Goal: Contribute content: Contribute content

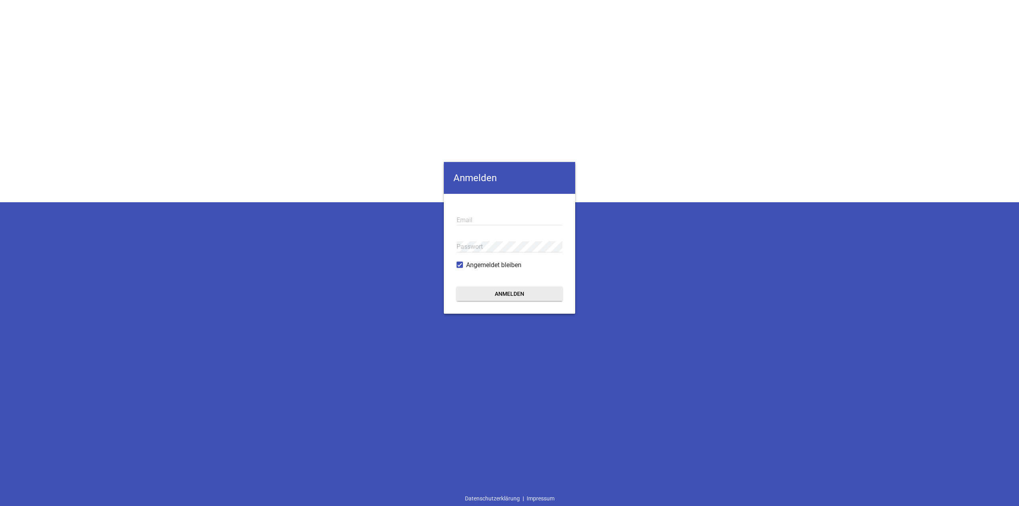
type input "[EMAIL_ADDRESS][DOMAIN_NAME]"
click at [537, 289] on button "Anmelden" at bounding box center [509, 294] width 106 height 14
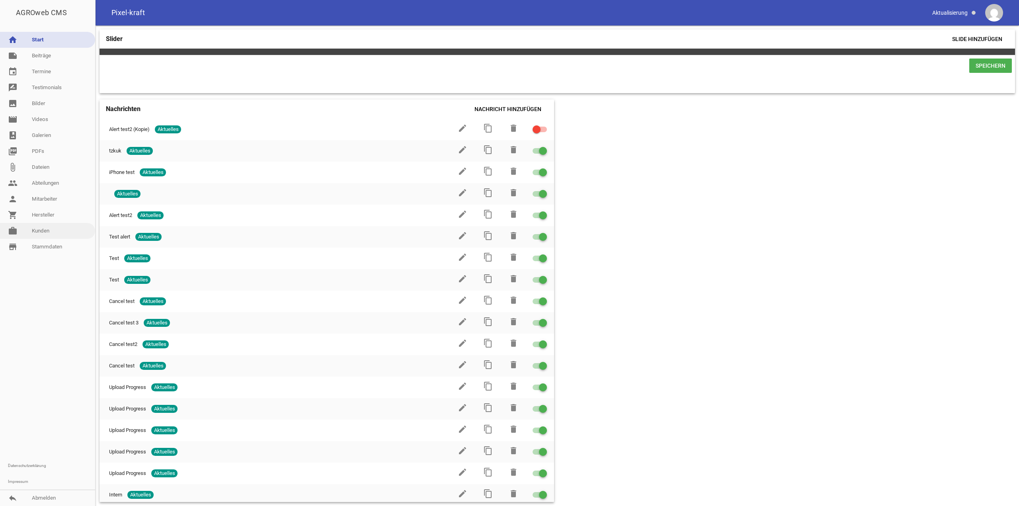
click at [36, 232] on link "work [PERSON_NAME]" at bounding box center [47, 231] width 95 height 16
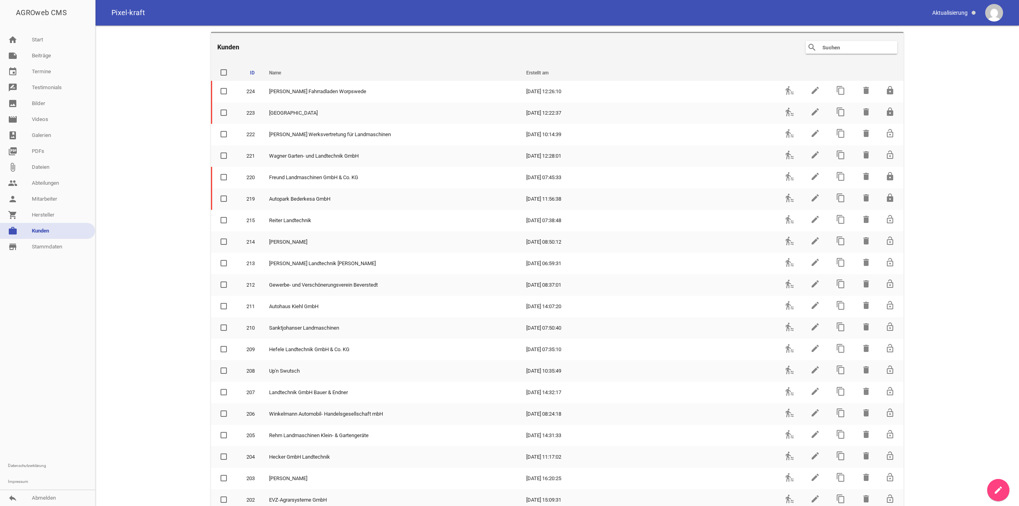
click at [831, 49] on input "text" at bounding box center [853, 48] width 64 height 10
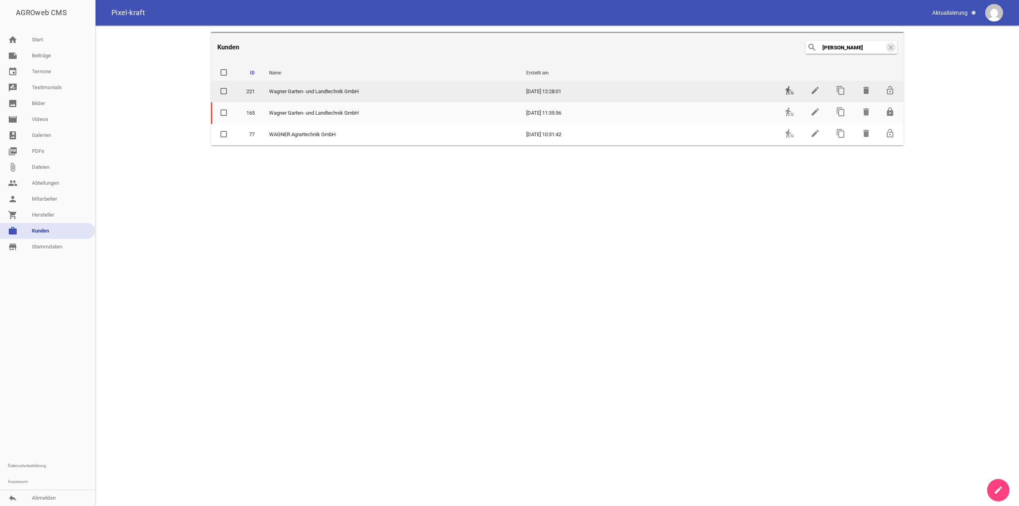
type input "[PERSON_NAME]"
click at [791, 90] on icon "transfer_within_a_station" at bounding box center [790, 91] width 10 height 10
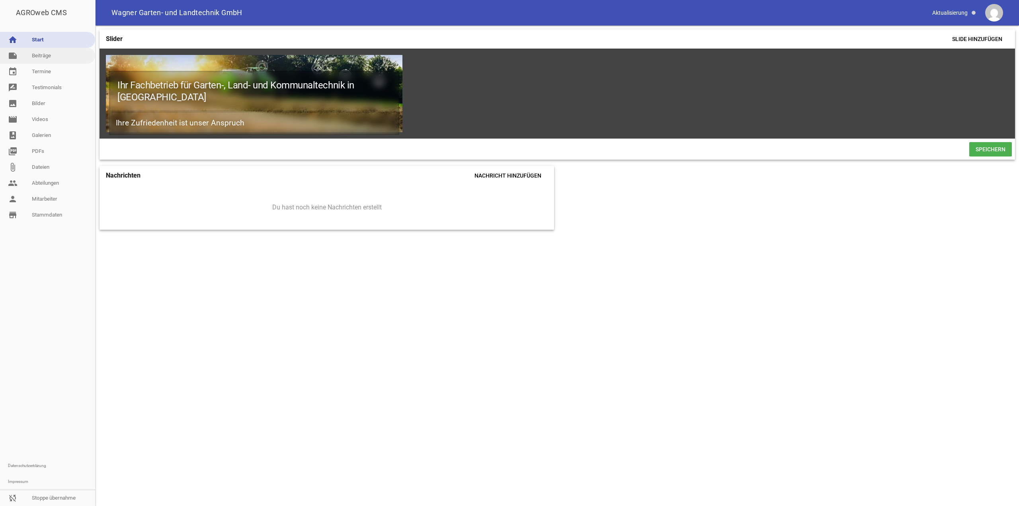
click at [33, 58] on link "note Beiträge" at bounding box center [47, 56] width 95 height 16
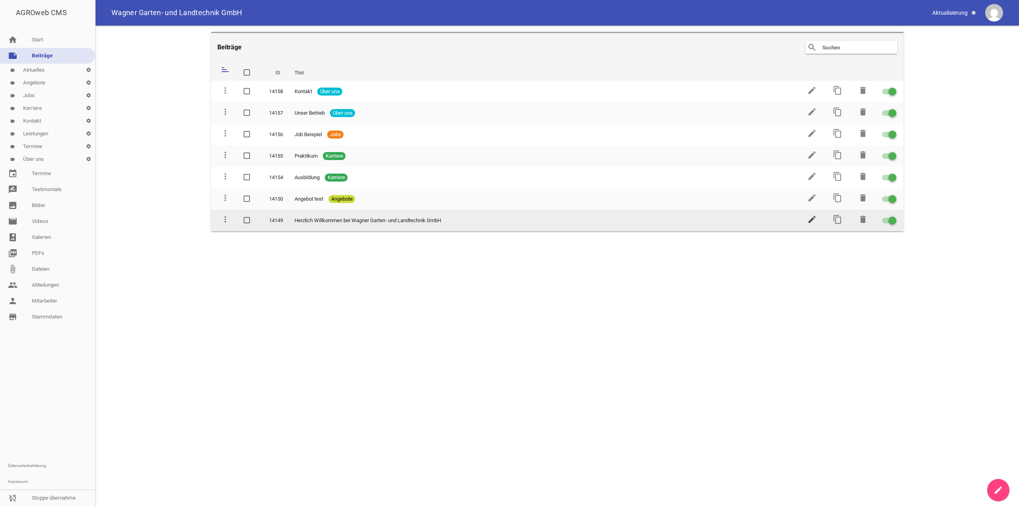
click at [814, 222] on icon "edit" at bounding box center [812, 220] width 10 height 10
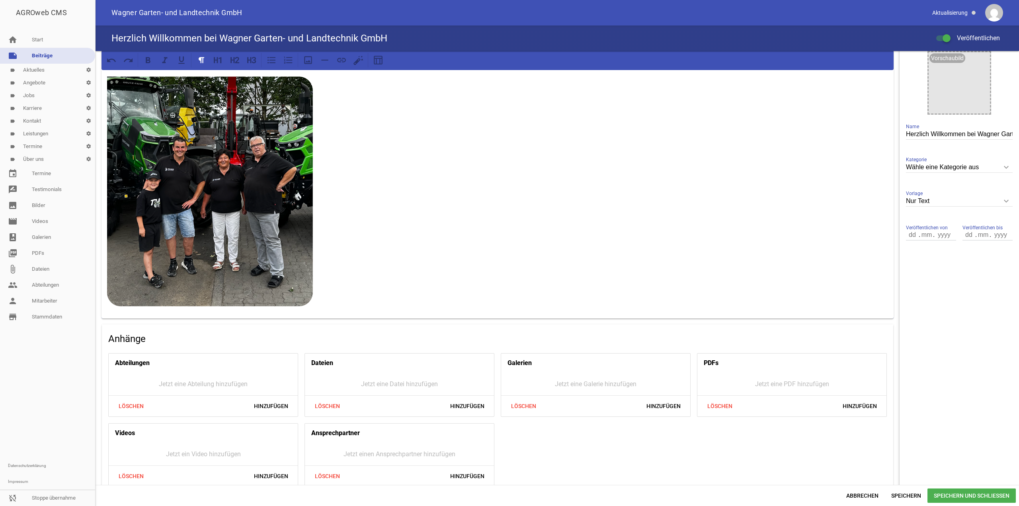
click at [376, 297] on p at bounding box center [497, 191] width 781 height 230
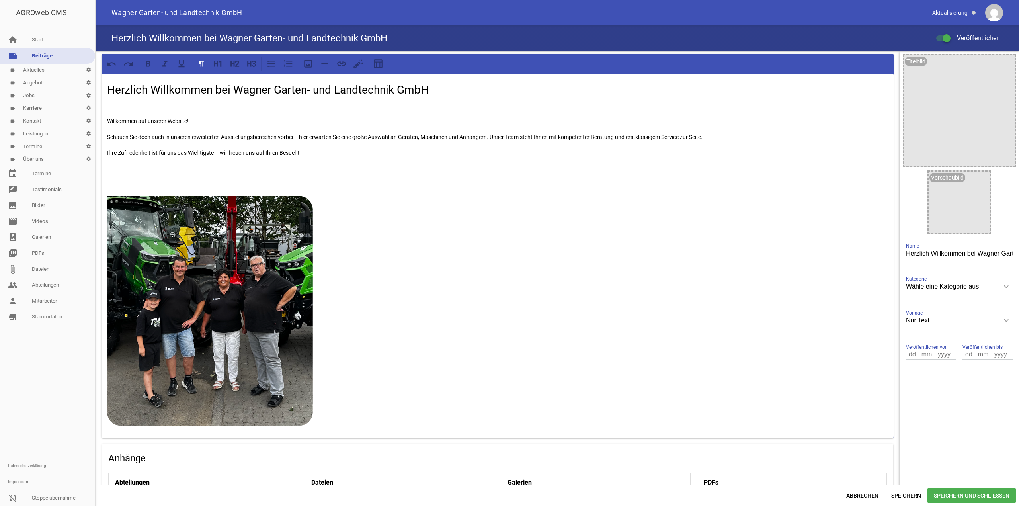
click at [291, 174] on div "Herzlich Willkommen bei [PERSON_NAME] [PERSON_NAME]- und Landtechnik GmbH Willk…" at bounding box center [497, 256] width 792 height 364
click at [275, 166] on p at bounding box center [497, 169] width 781 height 10
click at [310, 67] on icon at bounding box center [308, 64] width 8 height 8
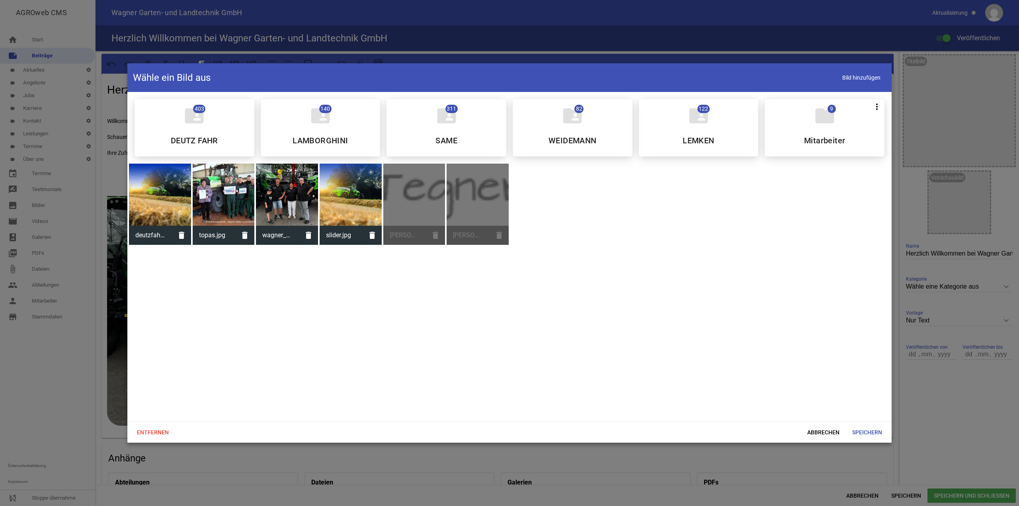
click at [415, 202] on div "[PERSON_NAME]-unterschrift.png delete" at bounding box center [414, 204] width 62 height 81
click at [509, 202] on div "folder_shared 403 DEUTZ FAHR folder_shared 140 LAMBORGHINI folder_shared 311 SA…" at bounding box center [509, 257] width 764 height 330
click at [499, 203] on div "[PERSON_NAME]-unterschrift.png delete" at bounding box center [478, 204] width 62 height 81
click at [428, 218] on div "[PERSON_NAME]-unterschrift.png delete" at bounding box center [414, 204] width 62 height 81
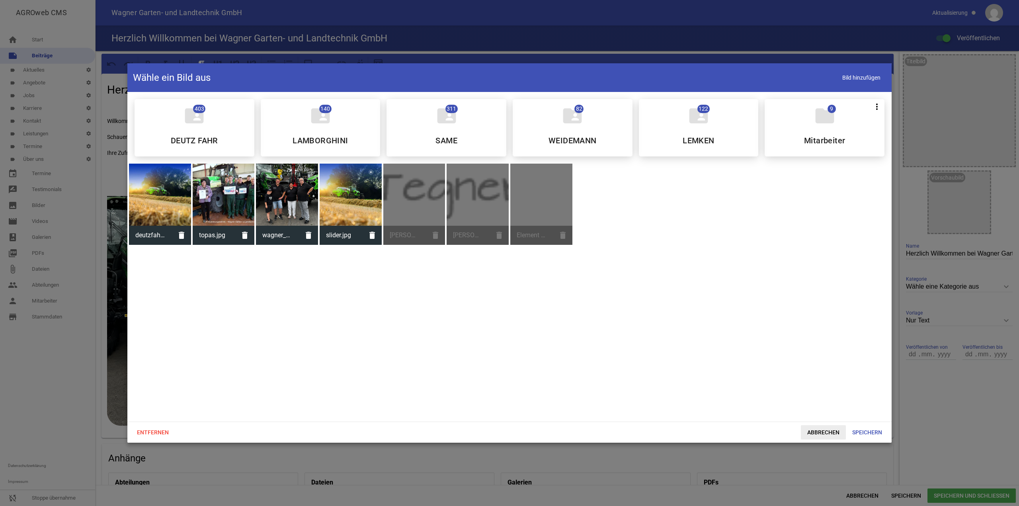
click at [818, 427] on span "Abbrechen" at bounding box center [823, 432] width 45 height 14
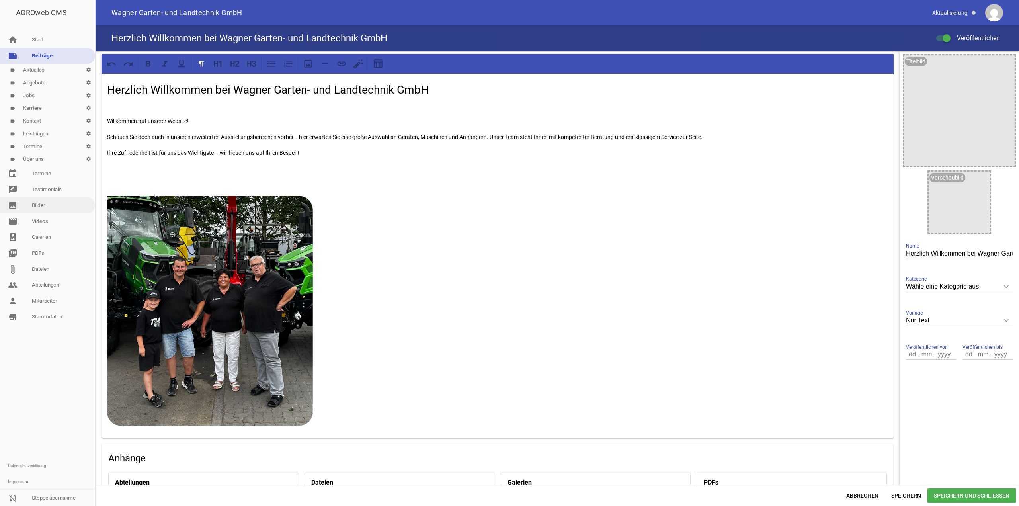
click at [44, 208] on link "image Bilder" at bounding box center [47, 205] width 95 height 16
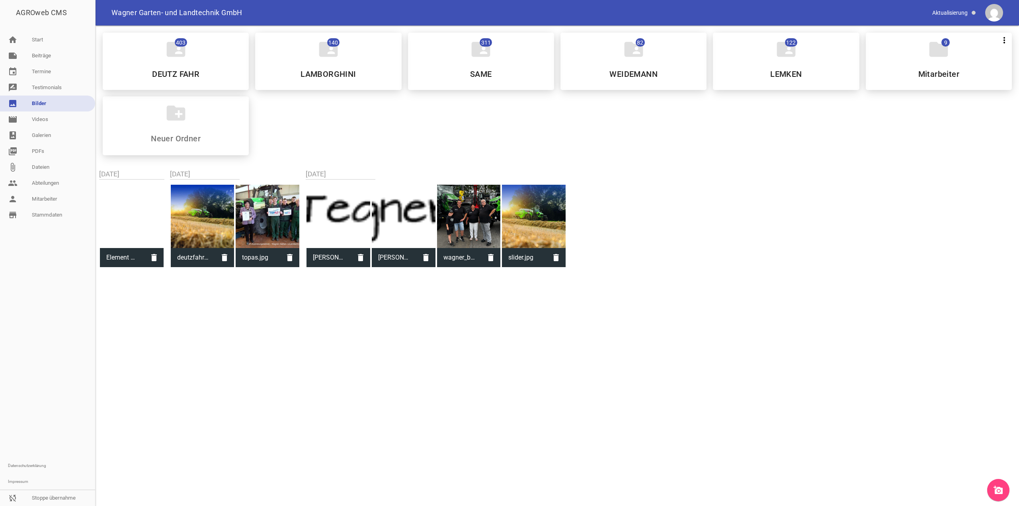
click at [353, 195] on div at bounding box center [338, 217] width 64 height 64
type input "[PERSON_NAME]-unterschrift.png"
type input "34"
type input "508"
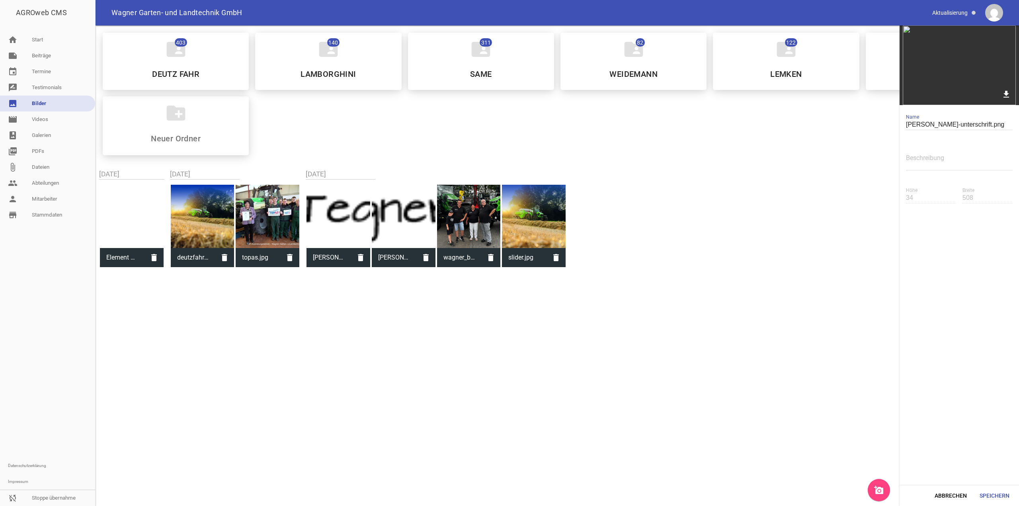
click at [258, 201] on div at bounding box center [268, 217] width 64 height 64
type input "topas.jpg"
type input "435"
type input "580"
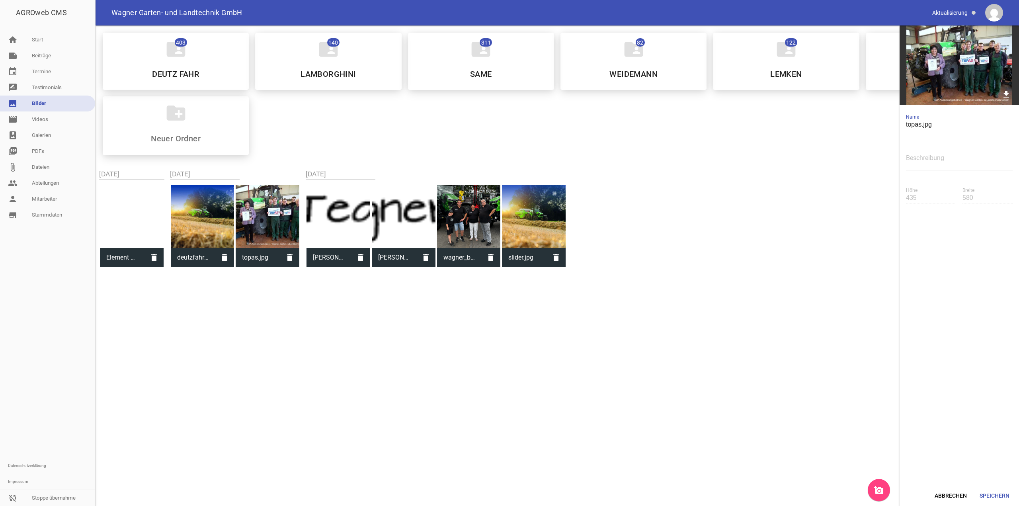
click at [330, 212] on div at bounding box center [338, 217] width 64 height 64
type input "[PERSON_NAME]-unterschrift.png"
type input "34"
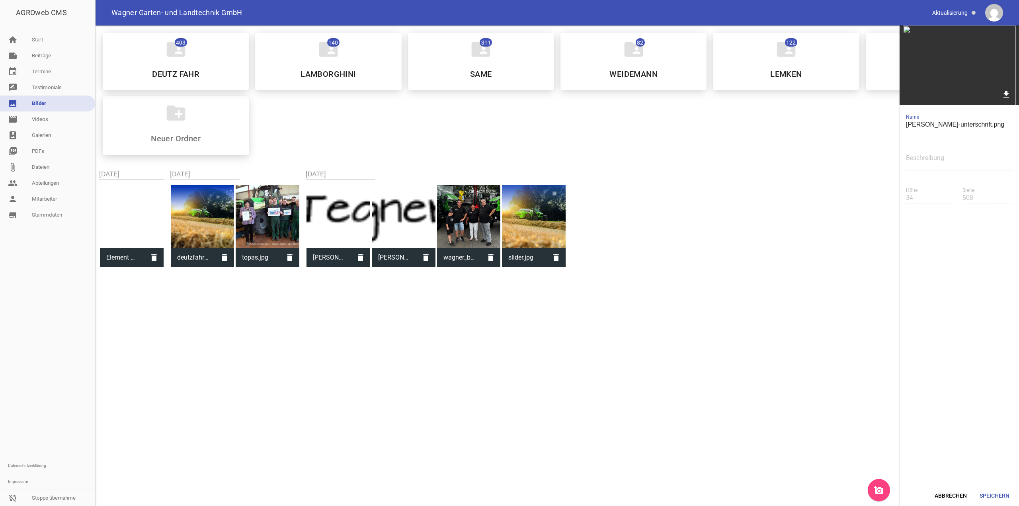
click at [407, 223] on div at bounding box center [404, 217] width 64 height 64
type input "295"
click at [425, 226] on div at bounding box center [404, 217] width 64 height 64
click at [475, 225] on div at bounding box center [469, 217] width 64 height 64
type input "wagner_bild.png"
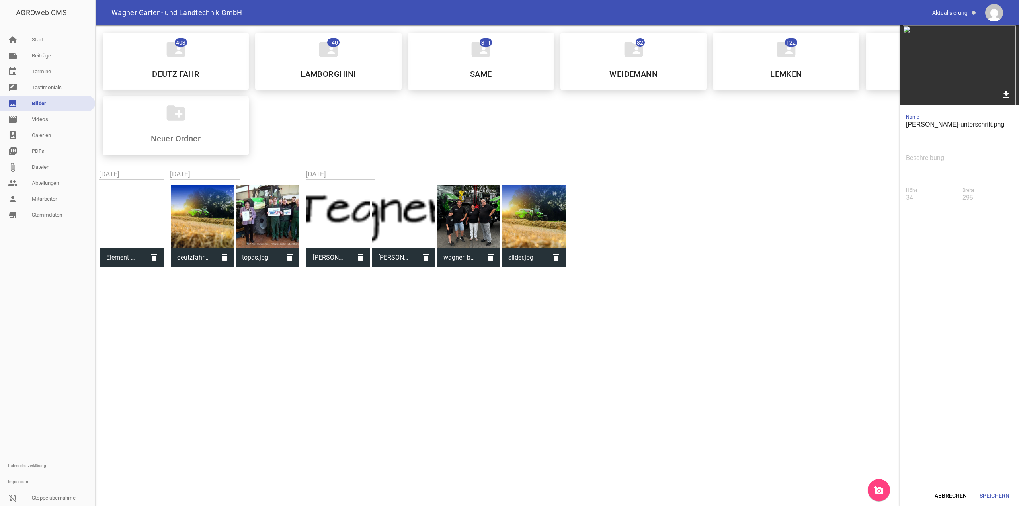
type input "578"
type input "517"
click at [387, 217] on div at bounding box center [404, 217] width 64 height 64
type input "[PERSON_NAME]-unterschrift.png"
type input "34"
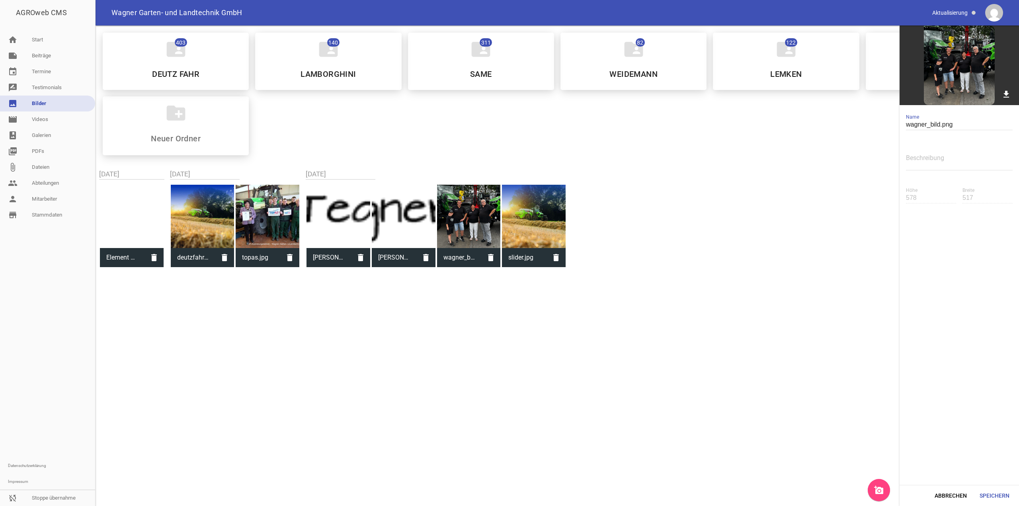
type input "295"
click at [114, 204] on div at bounding box center [132, 217] width 64 height 64
type input "Element 1.png"
type input "508"
click at [155, 262] on icon "delete" at bounding box center [153, 257] width 19 height 19
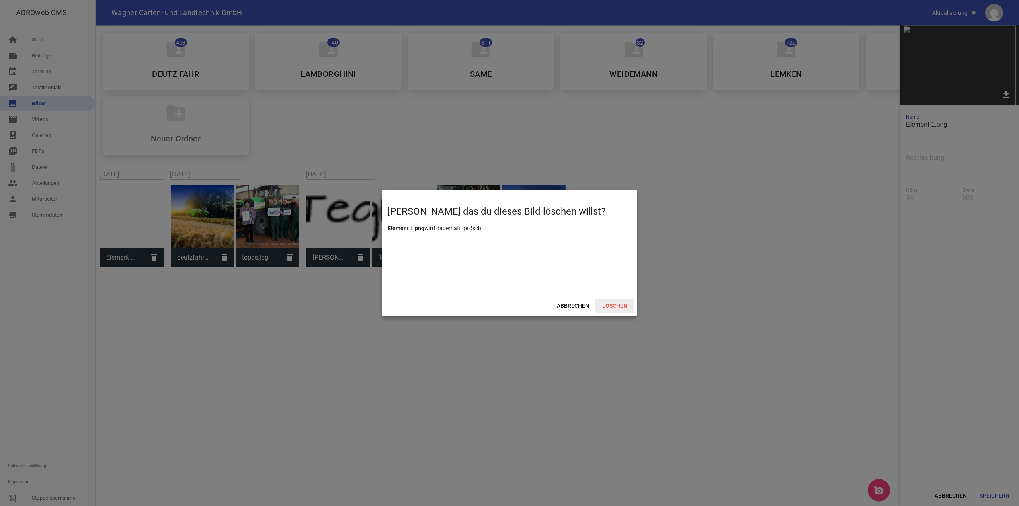
click at [605, 305] on span "Löschen" at bounding box center [614, 305] width 38 height 14
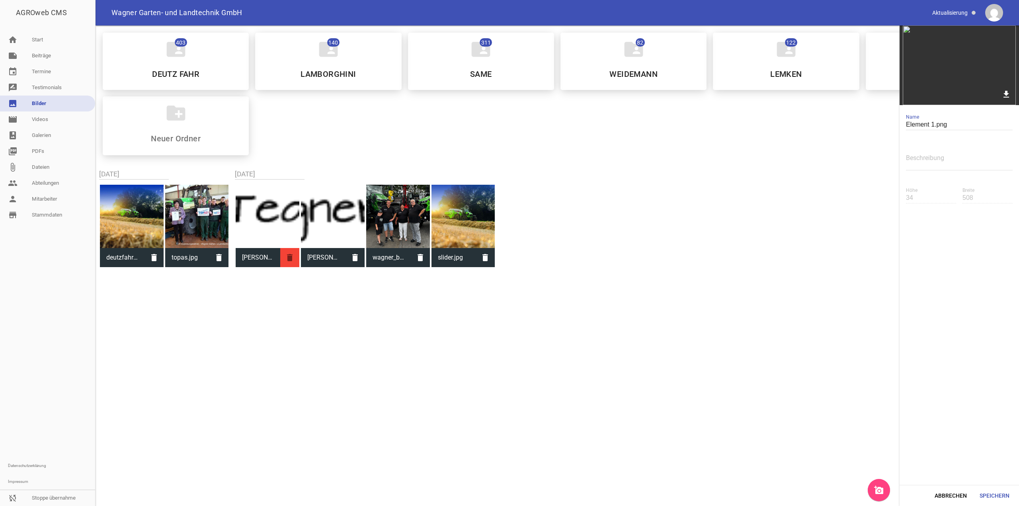
click at [290, 254] on icon "delete" at bounding box center [289, 257] width 19 height 19
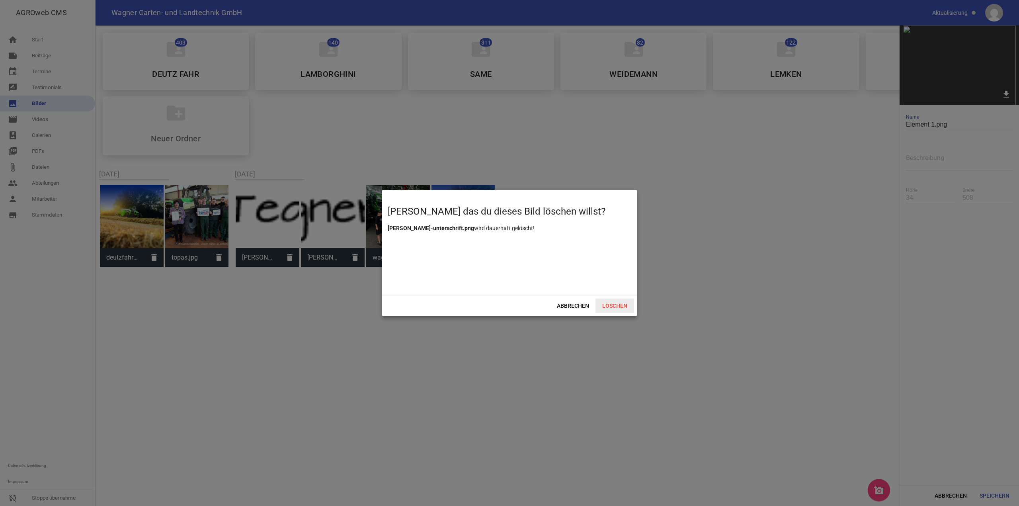
click at [623, 302] on span "Löschen" at bounding box center [614, 305] width 38 height 14
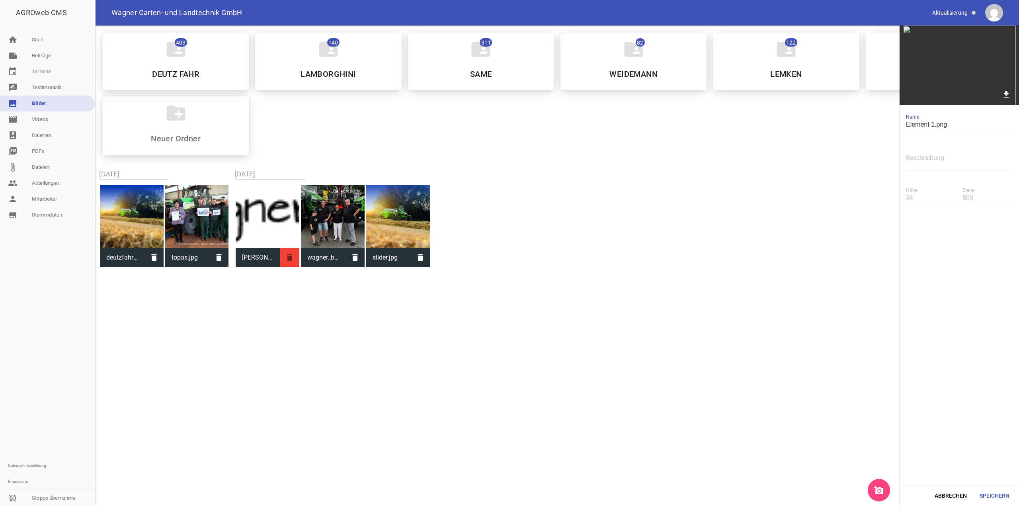
click at [295, 257] on icon "delete" at bounding box center [289, 257] width 19 height 19
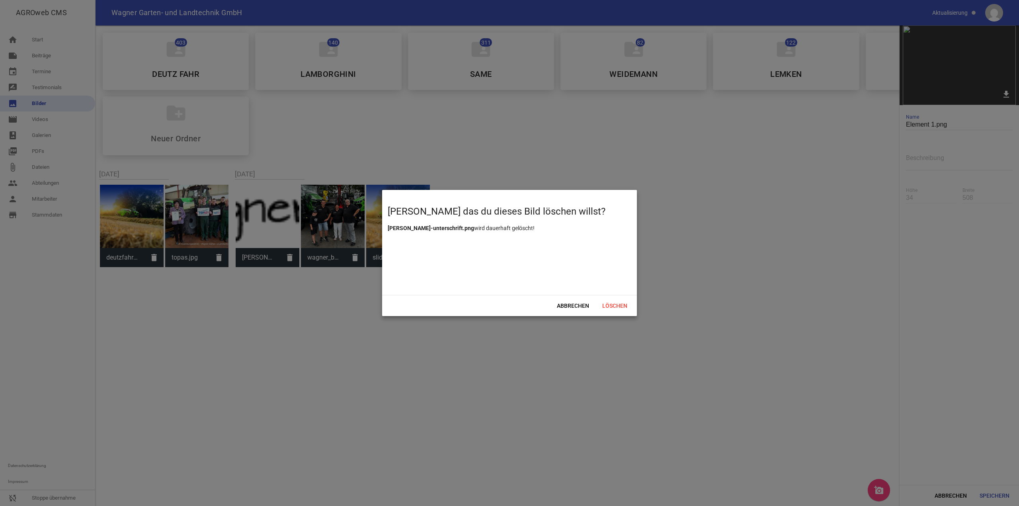
click at [624, 296] on div "Abbrechen Löschen" at bounding box center [509, 305] width 255 height 21
click at [624, 297] on div "Abbrechen Löschen" at bounding box center [509, 305] width 255 height 21
click at [626, 306] on span "Löschen" at bounding box center [614, 305] width 38 height 14
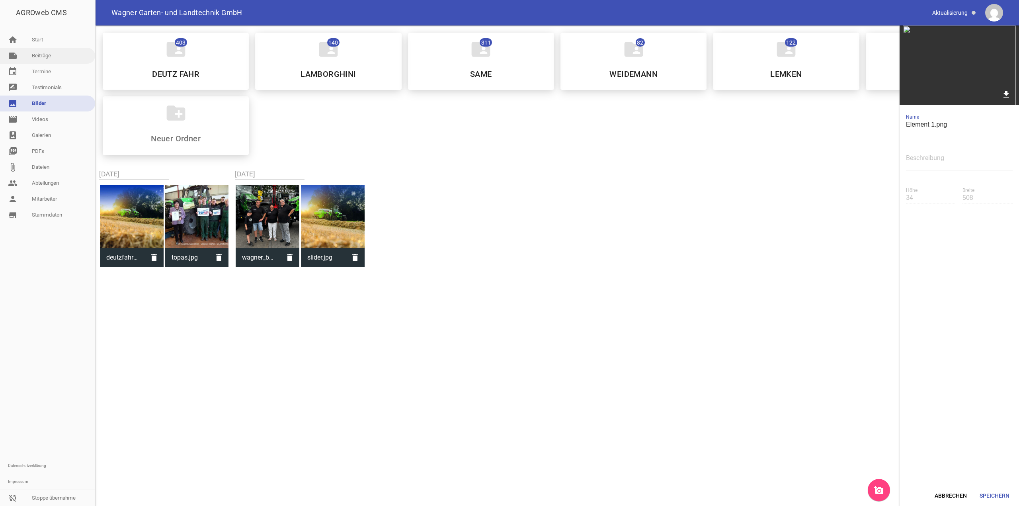
click at [56, 53] on link "note Beiträge" at bounding box center [47, 56] width 95 height 16
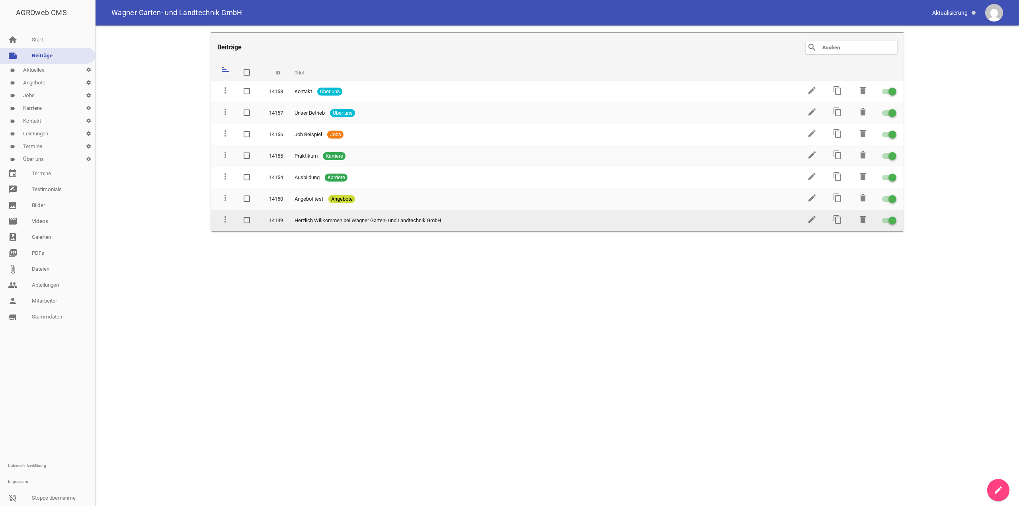
click at [806, 221] on td "edit" at bounding box center [810, 220] width 25 height 21
click at [810, 221] on icon "edit" at bounding box center [812, 220] width 10 height 10
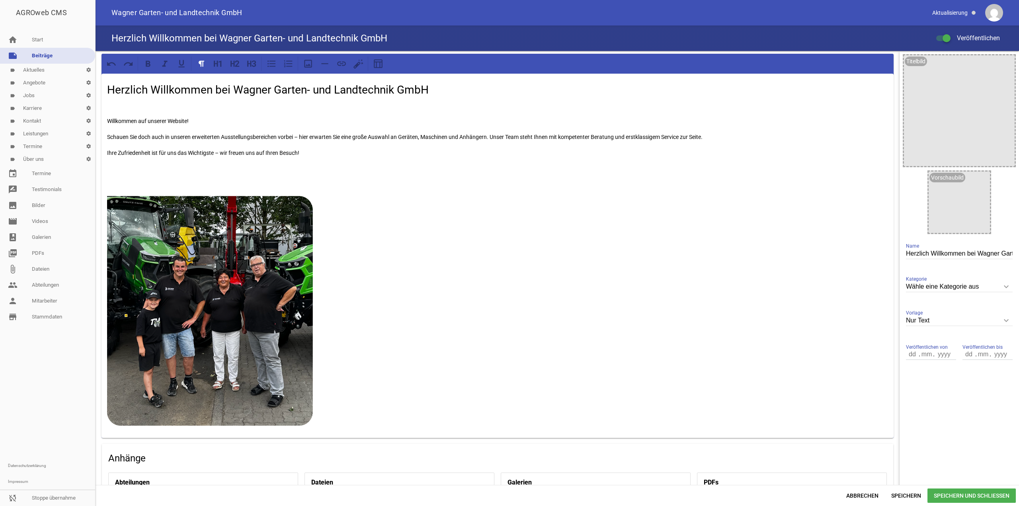
click at [153, 172] on p at bounding box center [497, 169] width 781 height 10
click at [308, 66] on icon at bounding box center [308, 64] width 10 height 10
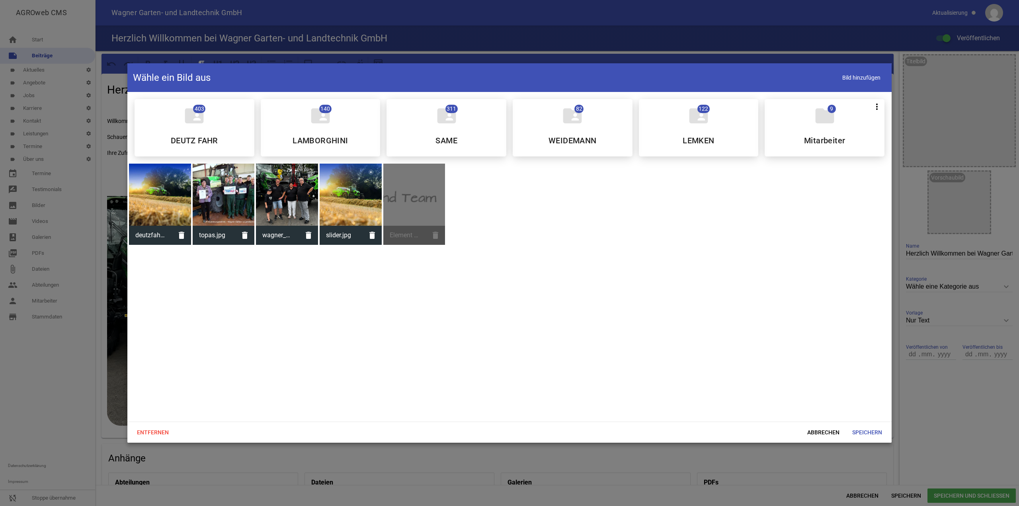
click at [412, 204] on div "Element 1.png delete" at bounding box center [414, 204] width 62 height 81
click at [9, 435] on div at bounding box center [509, 253] width 1019 height 506
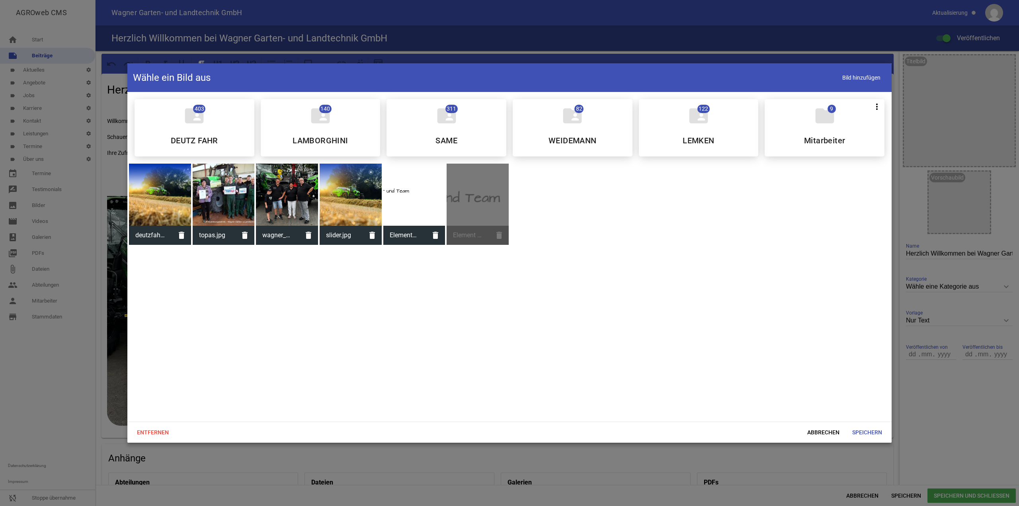
click at [423, 206] on div at bounding box center [414, 195] width 62 height 62
click at [873, 429] on span "Speichern" at bounding box center [867, 432] width 43 height 14
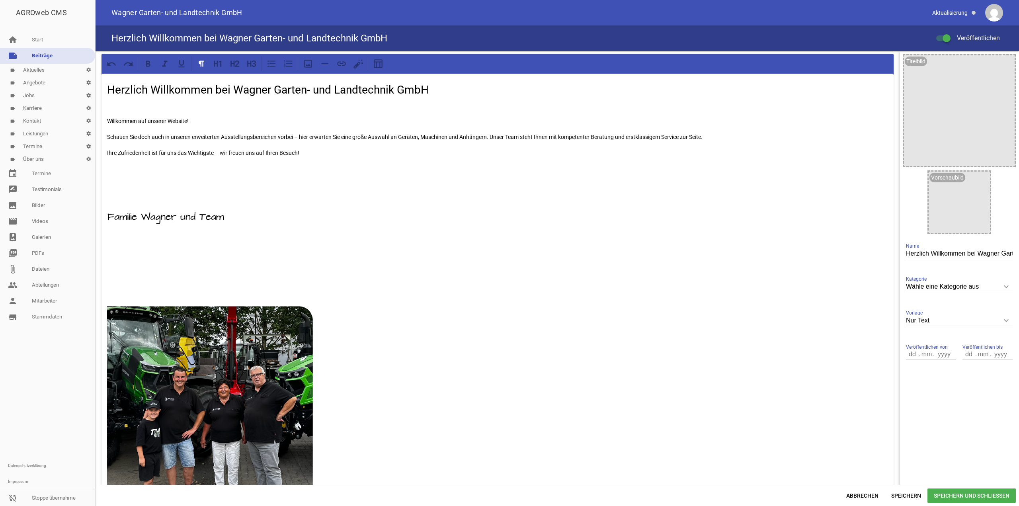
click at [122, 300] on p at bounding box center [497, 295] width 781 height 10
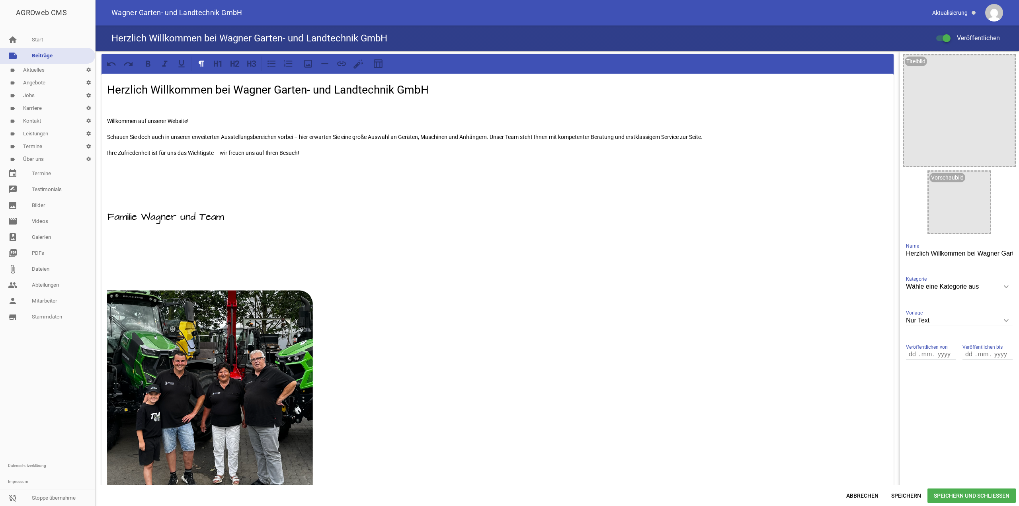
click at [105, 278] on div "Herzlich Willkommen bei [PERSON_NAME] [PERSON_NAME]- und Landtechnik GmbH Willk…" at bounding box center [497, 303] width 792 height 458
click at [895, 499] on span "Speichern" at bounding box center [906, 495] width 43 height 14
click at [208, 237] on img at bounding box center [234, 224] width 254 height 120
click at [326, 222] on img at bounding box center [234, 224] width 254 height 120
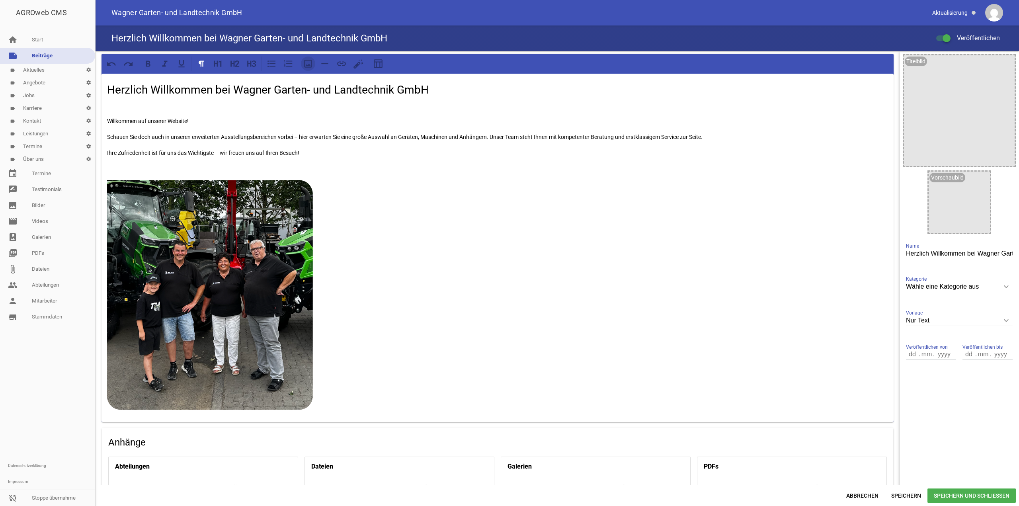
click at [312, 63] on icon at bounding box center [308, 64] width 10 height 10
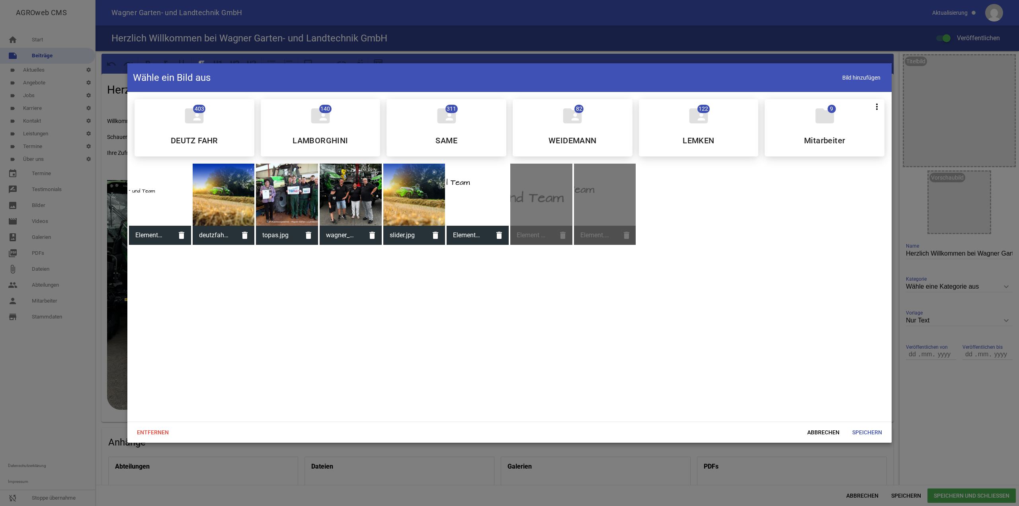
click at [487, 197] on div at bounding box center [478, 195] width 62 height 62
click at [864, 433] on span "Speichern" at bounding box center [867, 432] width 43 height 14
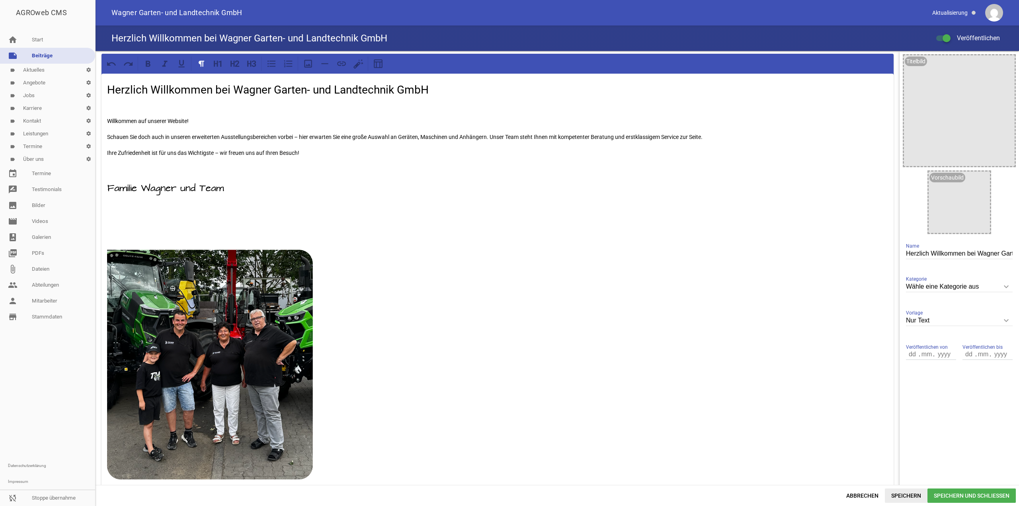
click at [912, 492] on span "Speichern" at bounding box center [906, 495] width 43 height 14
